Goal: Transaction & Acquisition: Purchase product/service

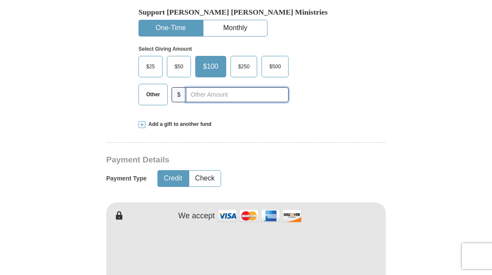
click at [219, 87] on input "text" at bounding box center [237, 94] width 103 height 15
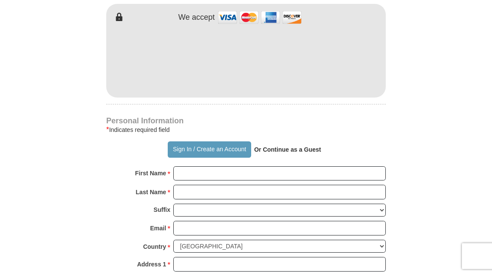
scroll to position [475, 0]
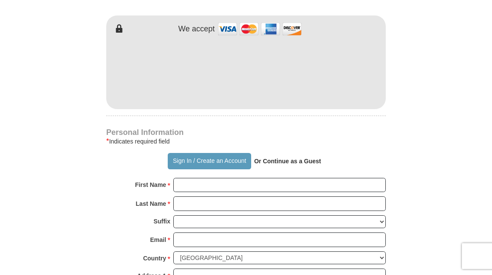
type input "20.00"
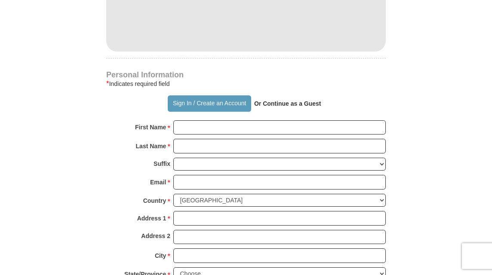
scroll to position [578, 0]
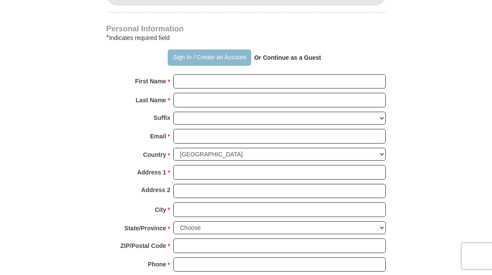
click at [240, 49] on button "Sign In / Create an Account" at bounding box center [209, 57] width 83 height 16
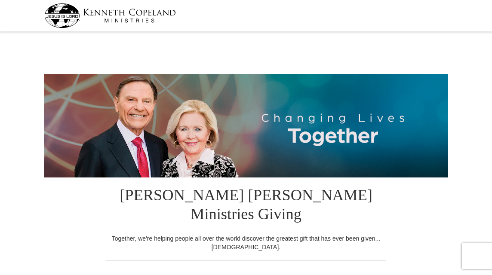
select select "NJ"
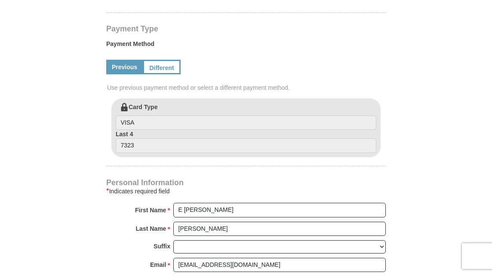
scroll to position [370, 0]
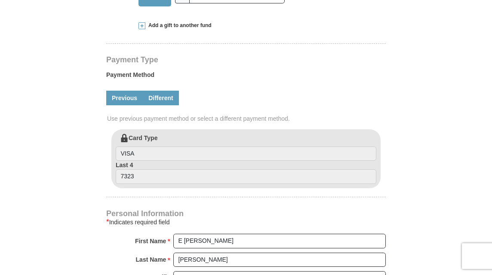
click at [165, 91] on link "Different" at bounding box center [161, 98] width 36 height 15
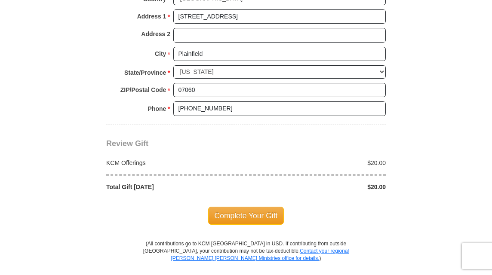
scroll to position [827, 0]
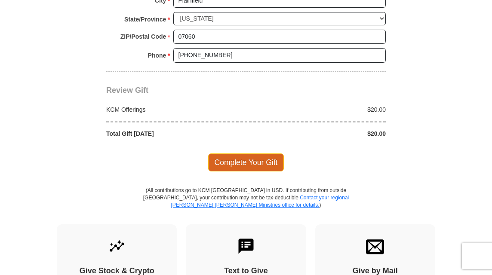
type input "E D"
click at [258, 154] on span "Complete Your Gift" at bounding box center [246, 163] width 76 height 18
